Goal: Transaction & Acquisition: Purchase product/service

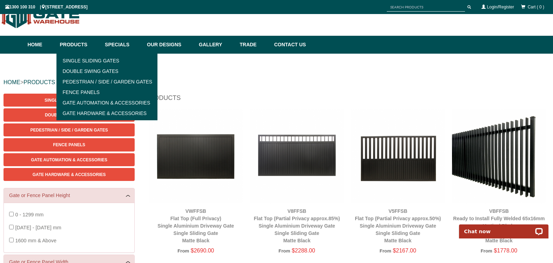
click at [67, 45] on link "Products" at bounding box center [78, 45] width 45 height 18
click at [83, 82] on link "Pedestrian / Side / Garden Gates" at bounding box center [107, 81] width 97 height 11
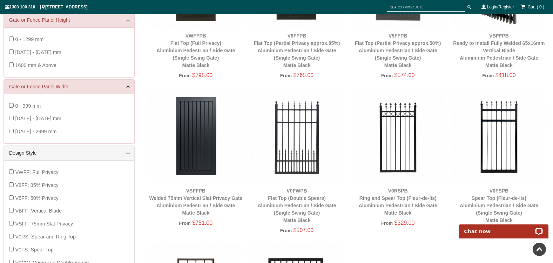
scroll to position [53, 0]
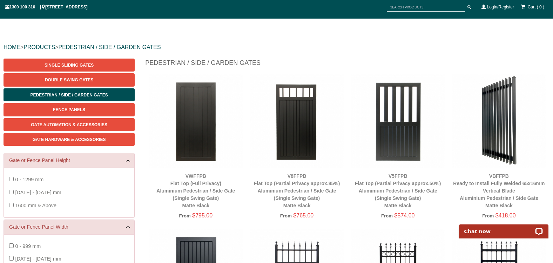
click at [187, 148] on img at bounding box center [196, 121] width 94 height 94
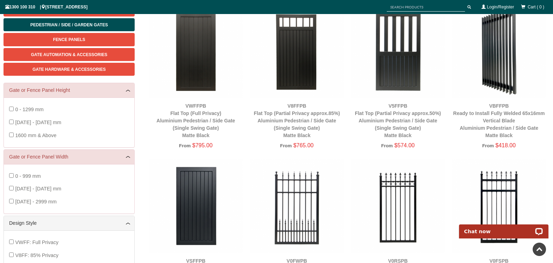
scroll to position [18, 0]
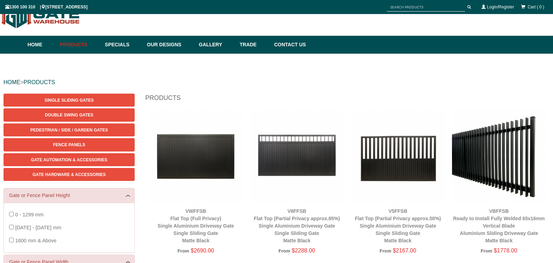
scroll to position [18, 0]
